Goal: Information Seeking & Learning: Find contact information

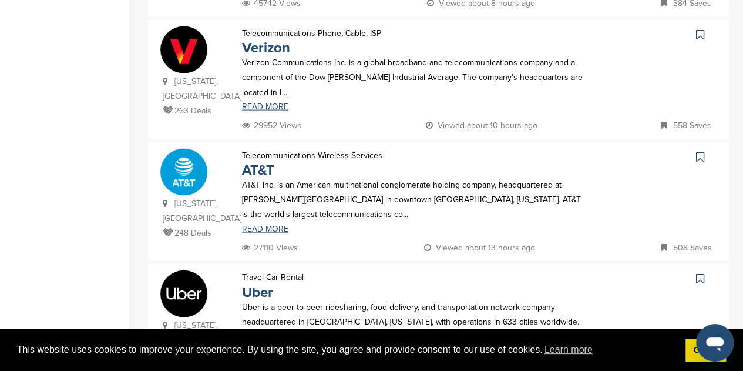
scroll to position [1191, 0]
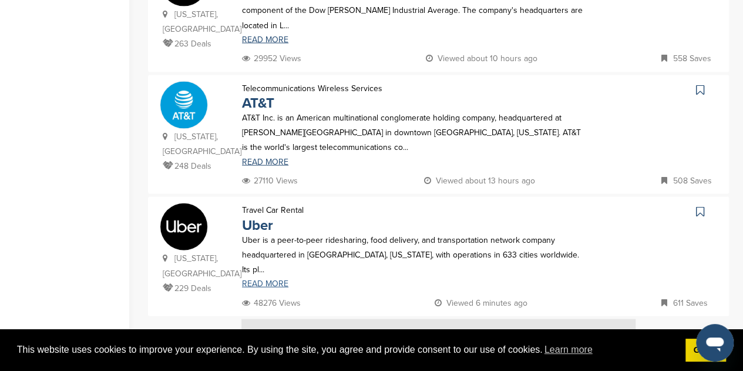
click at [271, 280] on link "READ MORE" at bounding box center [413, 284] width 342 height 8
click at [267, 280] on link "READ MORE" at bounding box center [413, 284] width 342 height 8
click at [196, 203] on img at bounding box center [183, 226] width 47 height 47
click at [317, 319] on img at bounding box center [438, 341] width 394 height 44
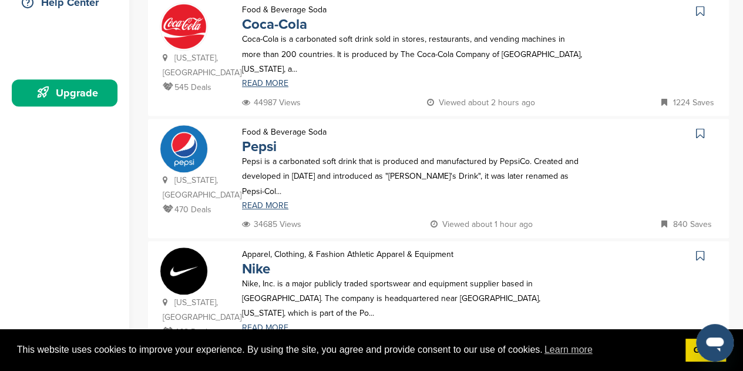
scroll to position [247, 0]
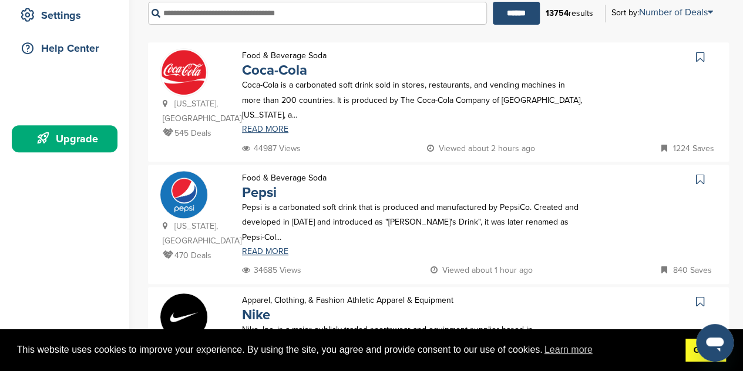
click at [694, 358] on link "Got it!" at bounding box center [706, 349] width 41 height 23
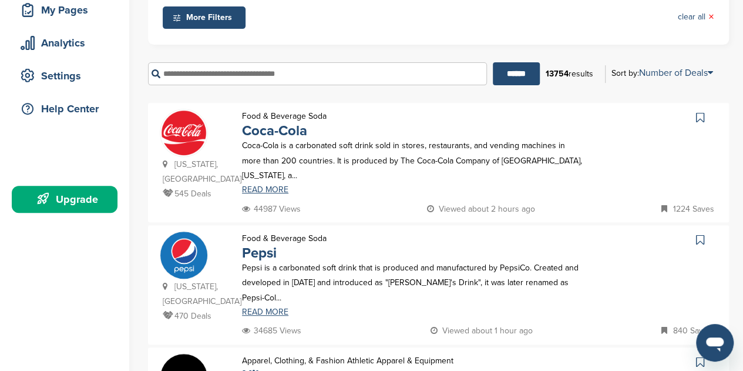
scroll to position [187, 0]
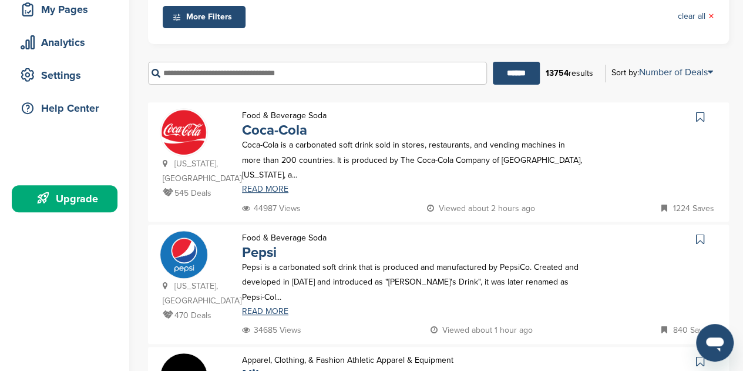
click at [73, 203] on div "Upgrade" at bounding box center [68, 198] width 100 height 21
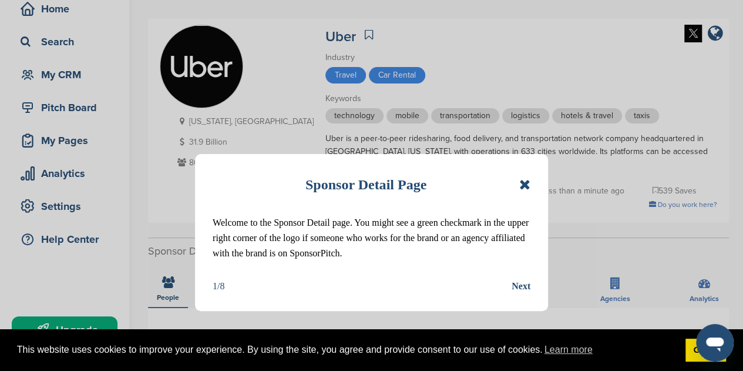
scroll to position [57, 0]
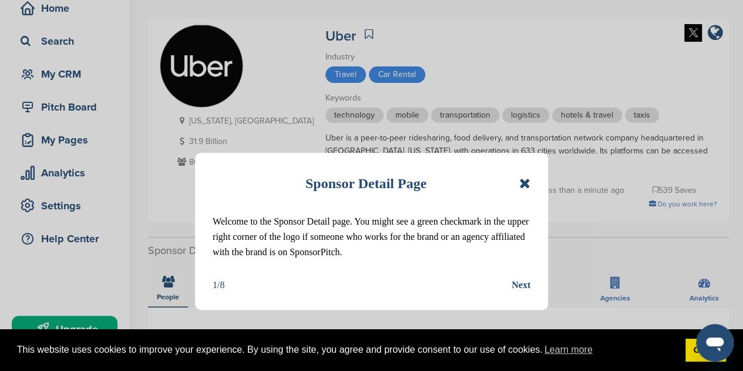
click at [526, 183] on icon at bounding box center [524, 183] width 11 height 14
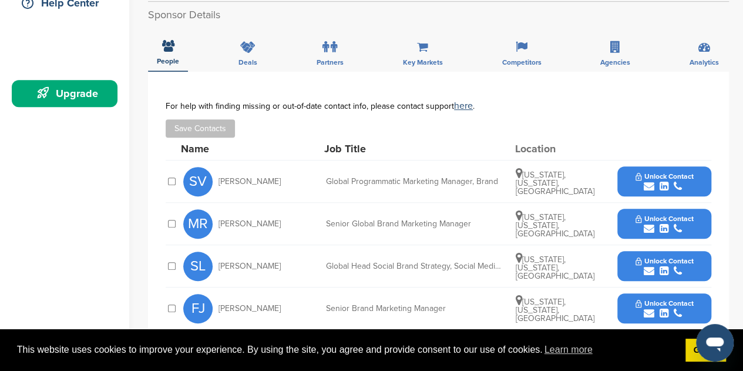
scroll to position [293, 0]
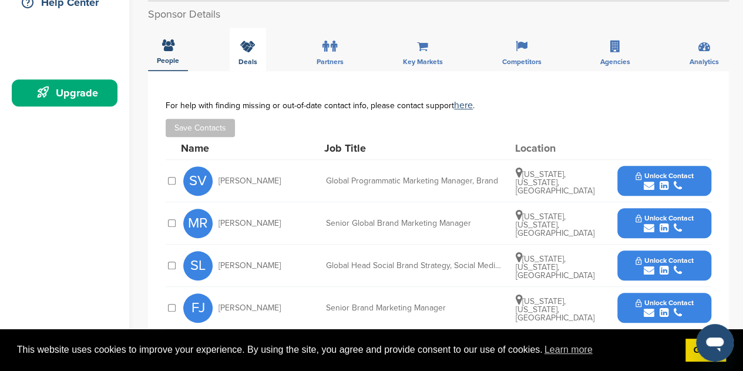
click at [251, 52] on icon at bounding box center [247, 47] width 15 height 12
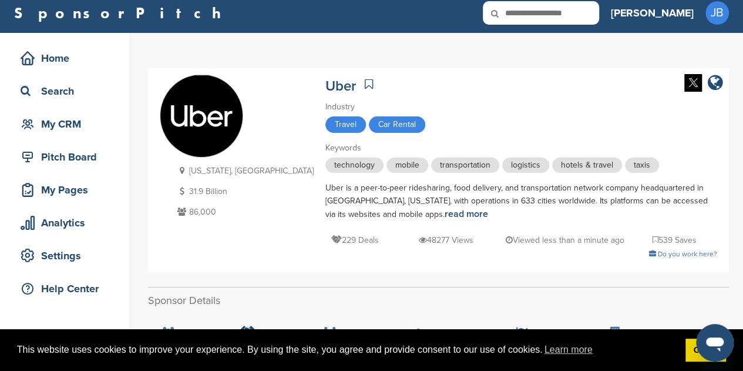
scroll to position [0, 0]
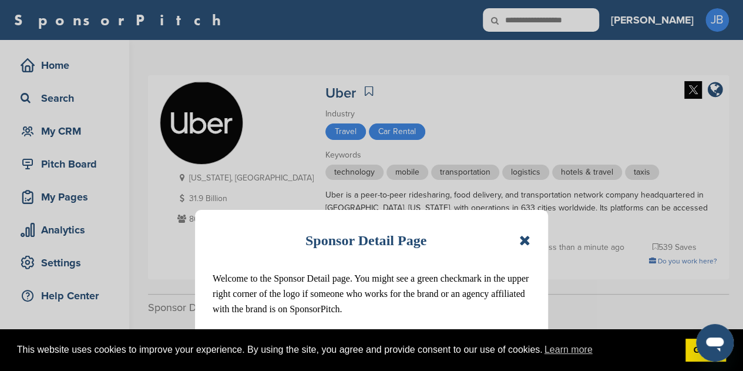
click at [526, 240] on icon at bounding box center [524, 240] width 11 height 14
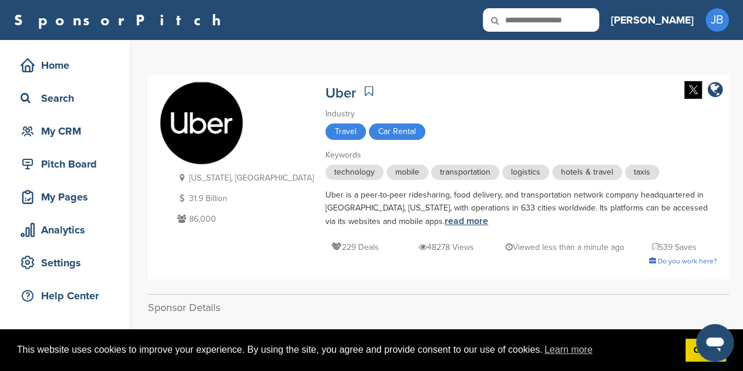
click at [445, 221] on link "read more" at bounding box center [466, 221] width 43 height 12
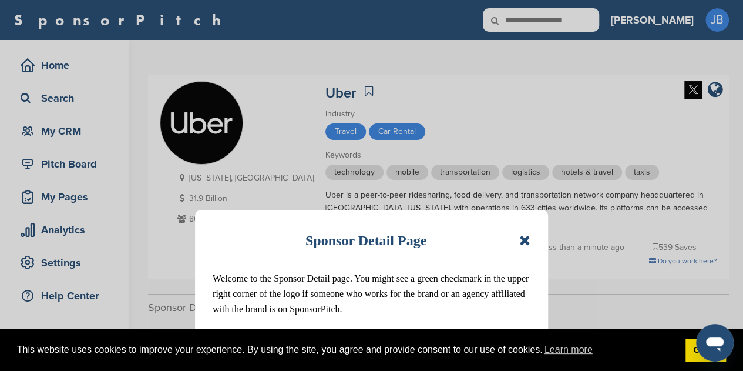
click at [523, 239] on icon at bounding box center [524, 240] width 11 height 14
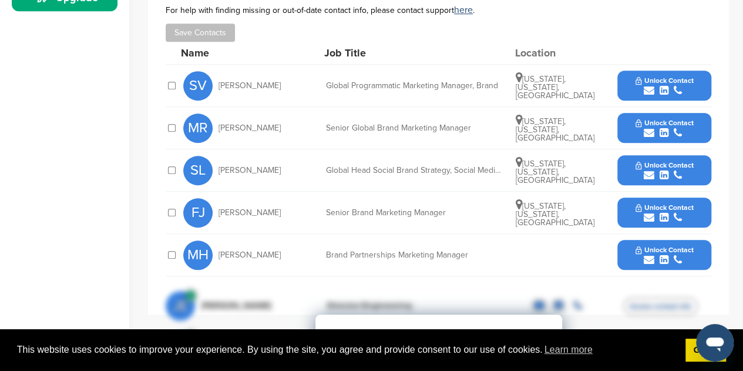
scroll to position [389, 0]
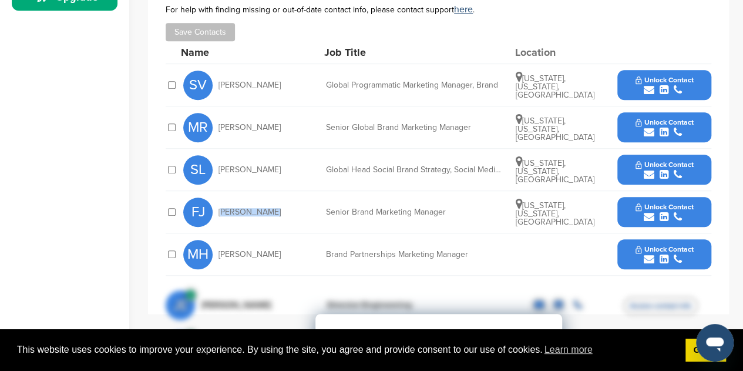
drag, startPoint x: 219, startPoint y: 210, endPoint x: 266, endPoint y: 210, distance: 47.0
click at [266, 210] on div "FJ Faria Jabbar" at bounding box center [247, 211] width 129 height 29
copy span "[PERSON_NAME]"
